Goal: Information Seeking & Learning: Learn about a topic

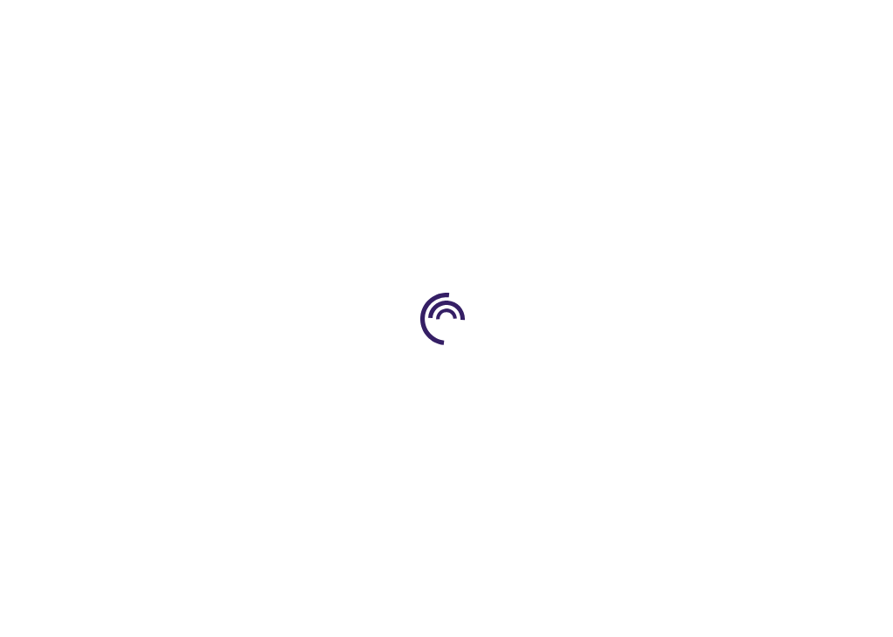
type input "0"
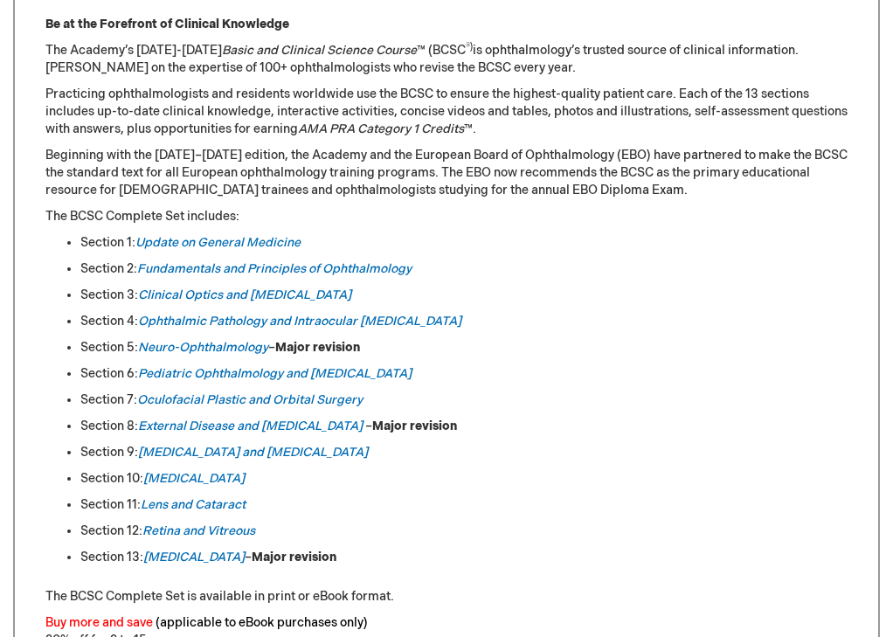
scroll to position [803, 0]
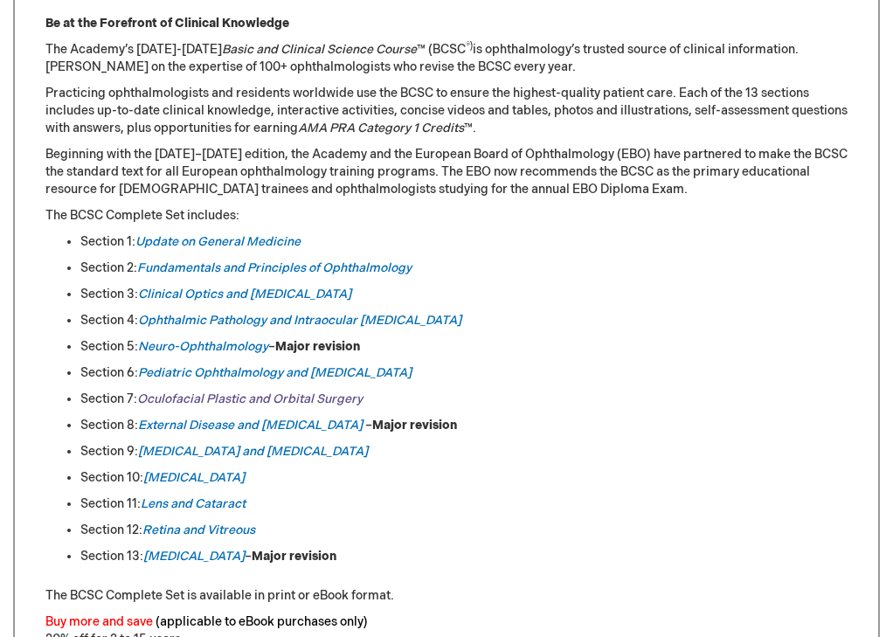
click at [201, 395] on link "Oculofacial Plastic and Orbital Surgery" at bounding box center [250, 399] width 226 height 15
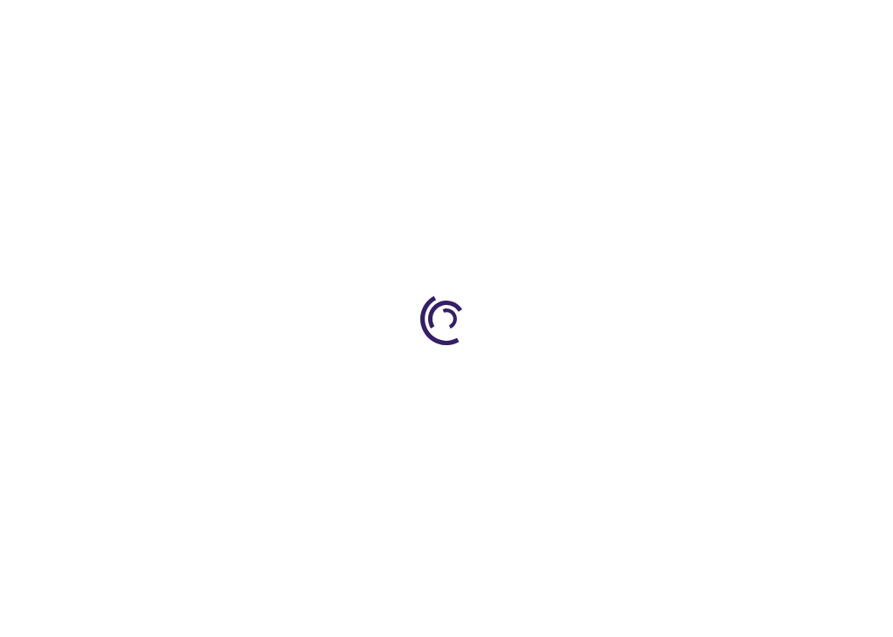
type input "0"
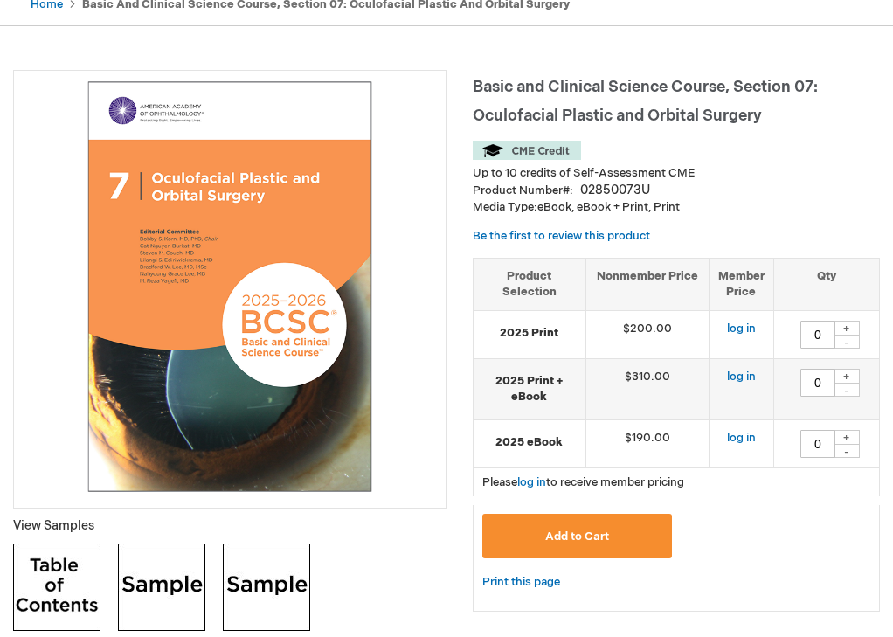
scroll to position [191, 0]
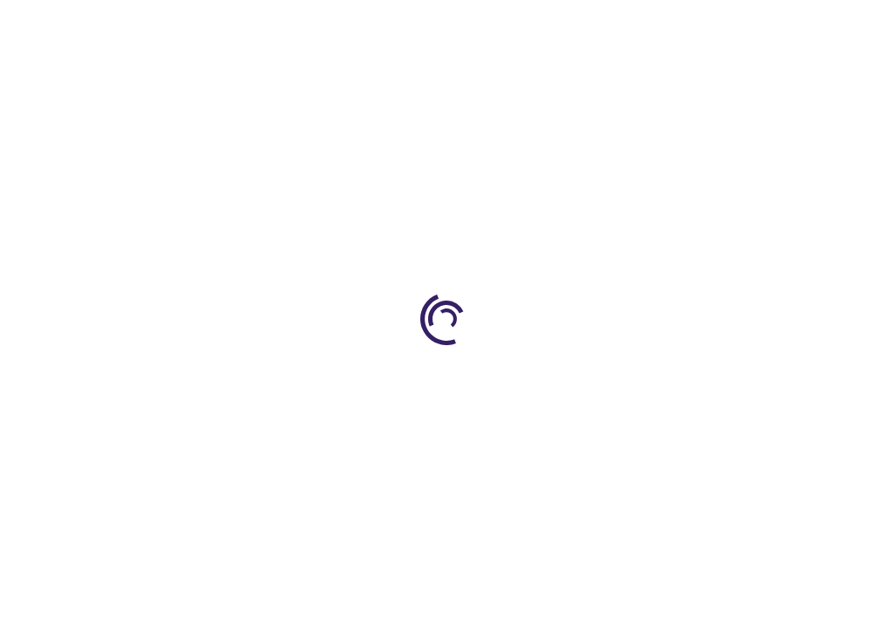
type input "0"
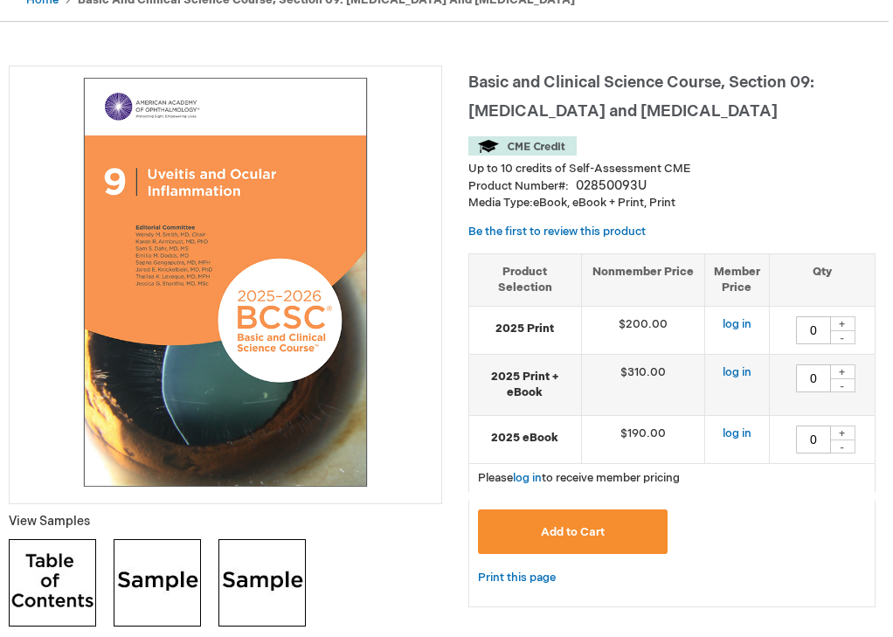
scroll to position [193, 4]
